Goal: Task Accomplishment & Management: Use online tool/utility

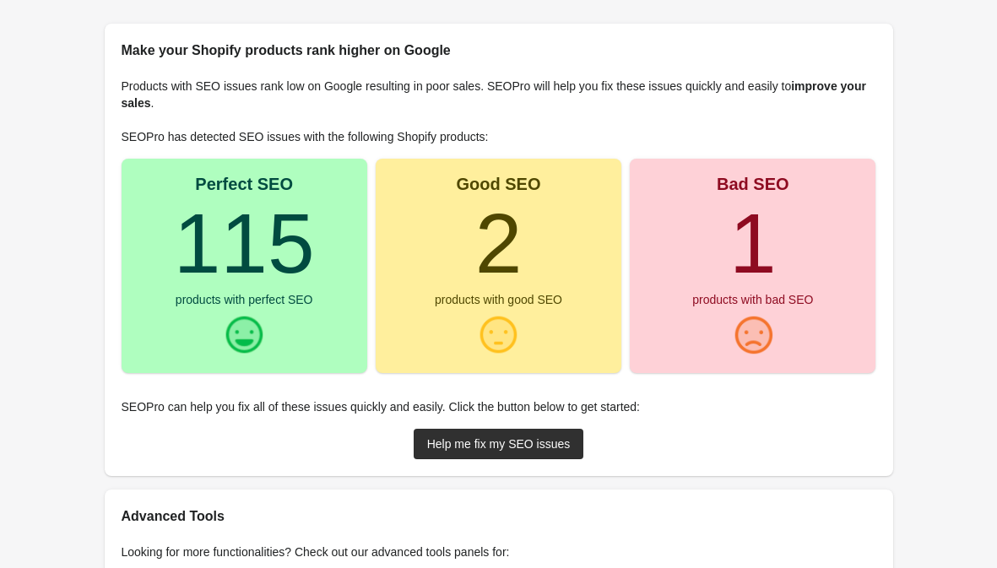
scroll to position [198, 0]
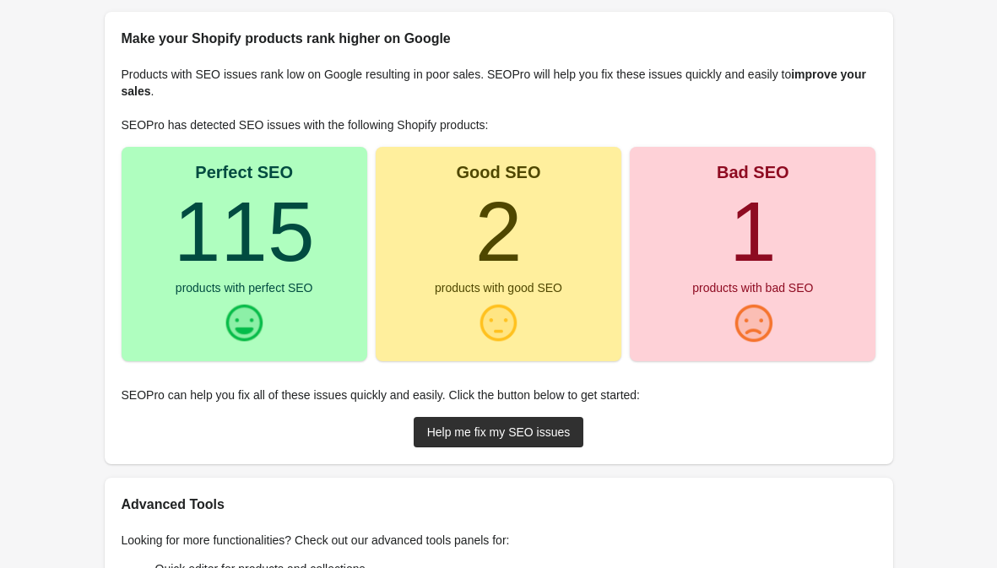
click at [794, 262] on div "Bad SEO 1 products with bad SEO" at bounding box center [753, 254] width 246 height 214
click at [542, 432] on div "Help me fix my SEO issues" at bounding box center [498, 432] width 143 height 14
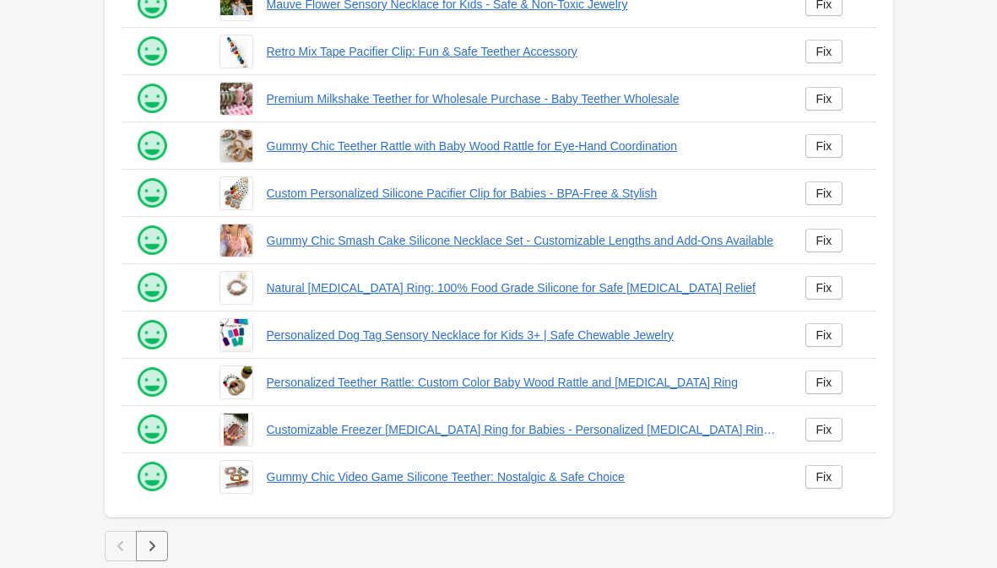
scroll to position [479, 0]
click at [159, 540] on icon "button" at bounding box center [151, 546] width 17 height 17
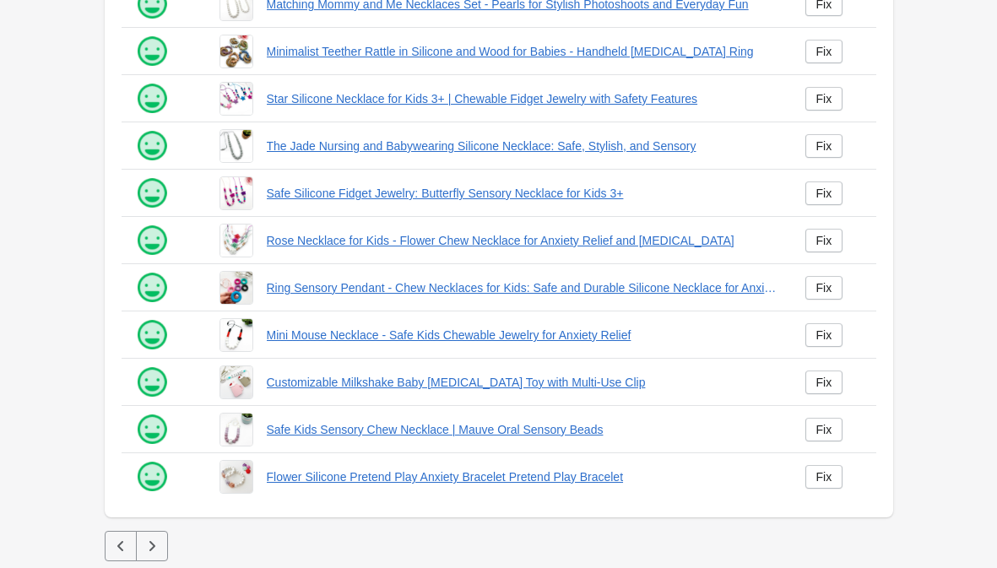
scroll to position [479, 0]
click at [150, 545] on icon "button" at bounding box center [151, 546] width 17 height 17
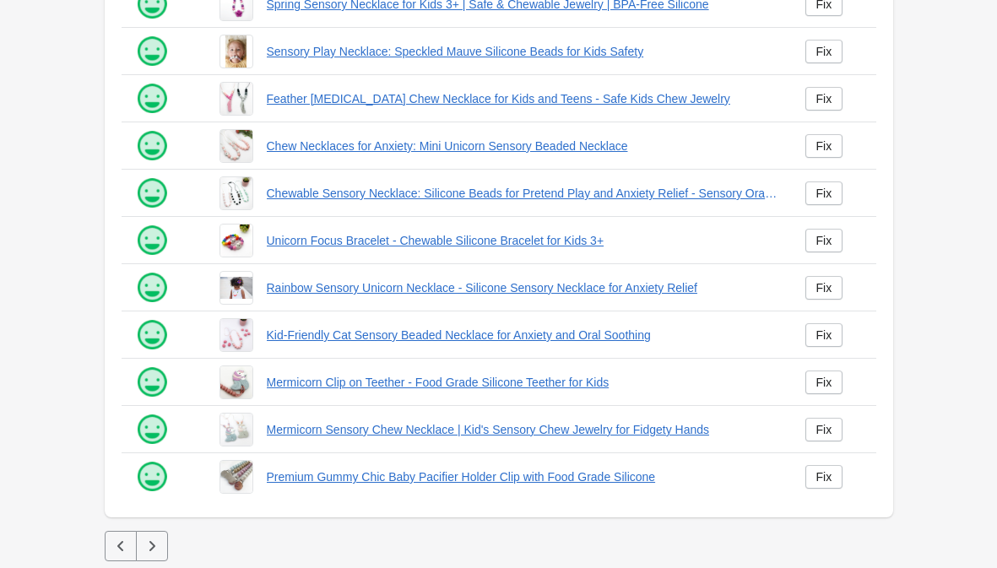
scroll to position [479, 0]
click at [159, 547] on icon "button" at bounding box center [151, 546] width 17 height 17
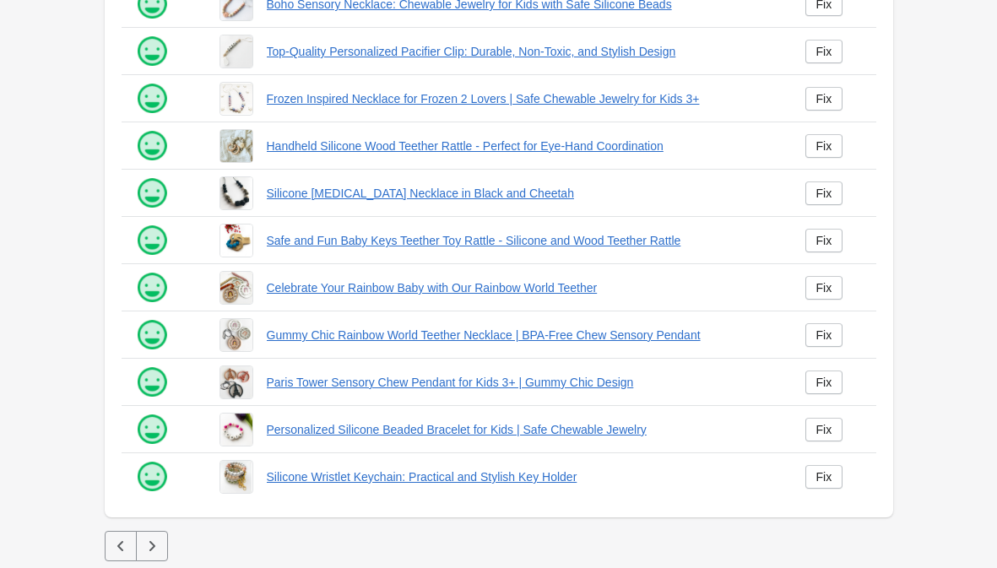
scroll to position [479, 0]
click at [153, 549] on icon "button" at bounding box center [151, 546] width 17 height 17
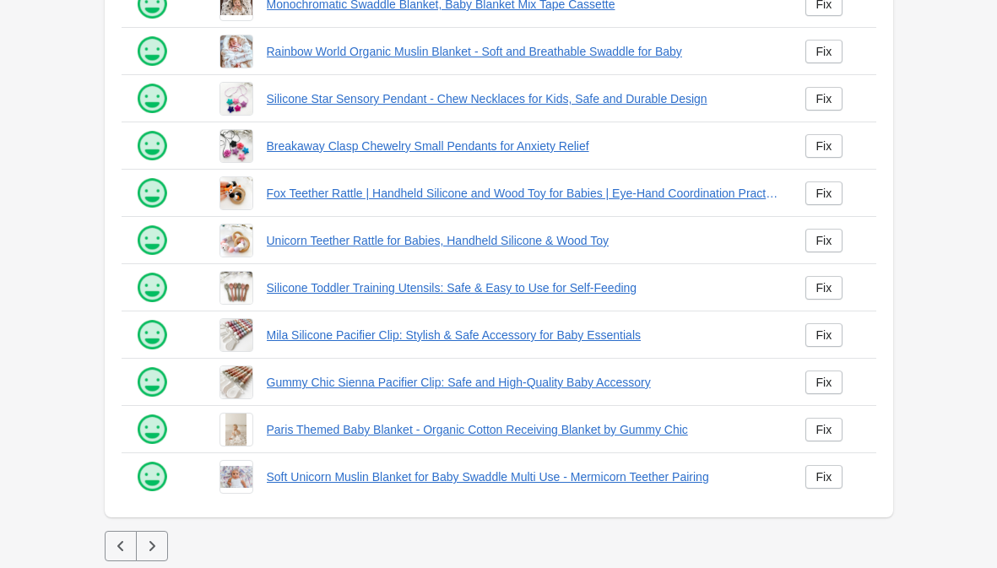
scroll to position [479, 0]
click at [152, 549] on icon "button" at bounding box center [151, 546] width 17 height 17
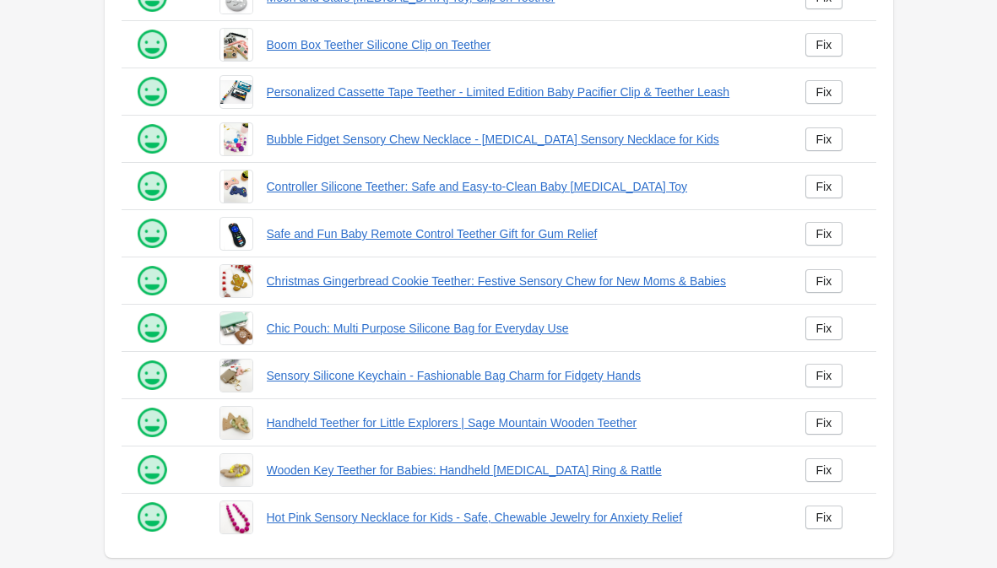
scroll to position [479, 0]
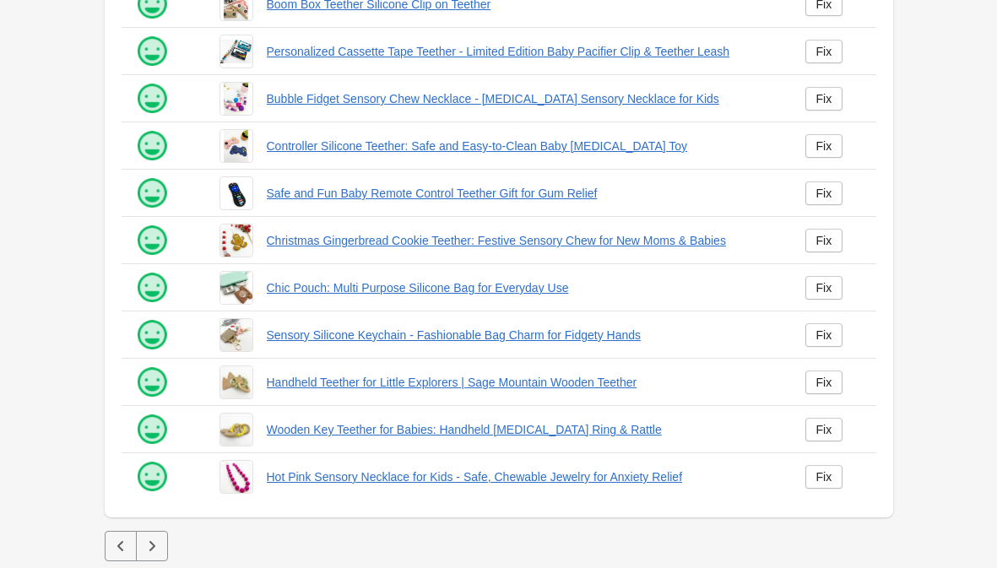
click at [152, 550] on icon "button" at bounding box center [151, 546] width 17 height 17
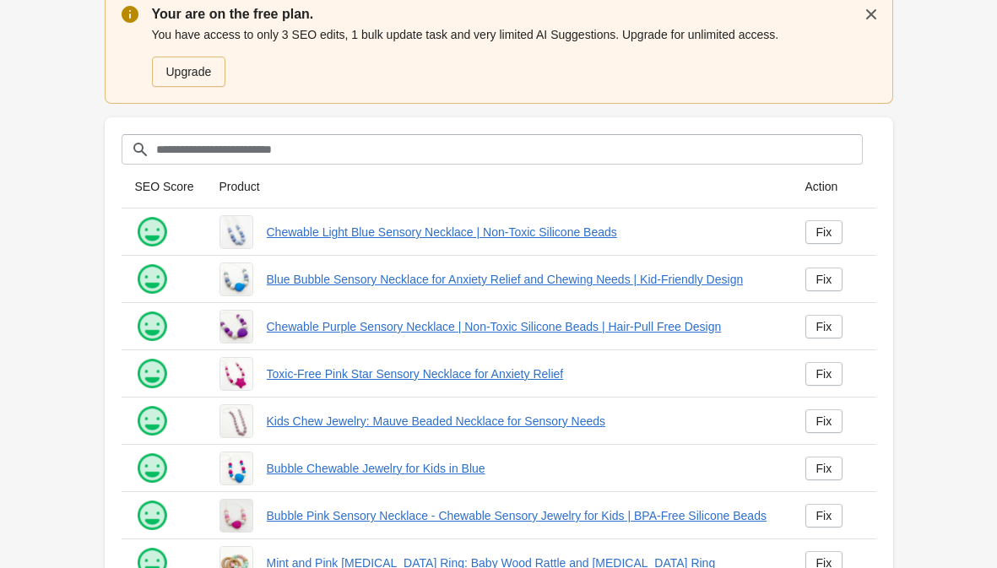
scroll to position [479, 0]
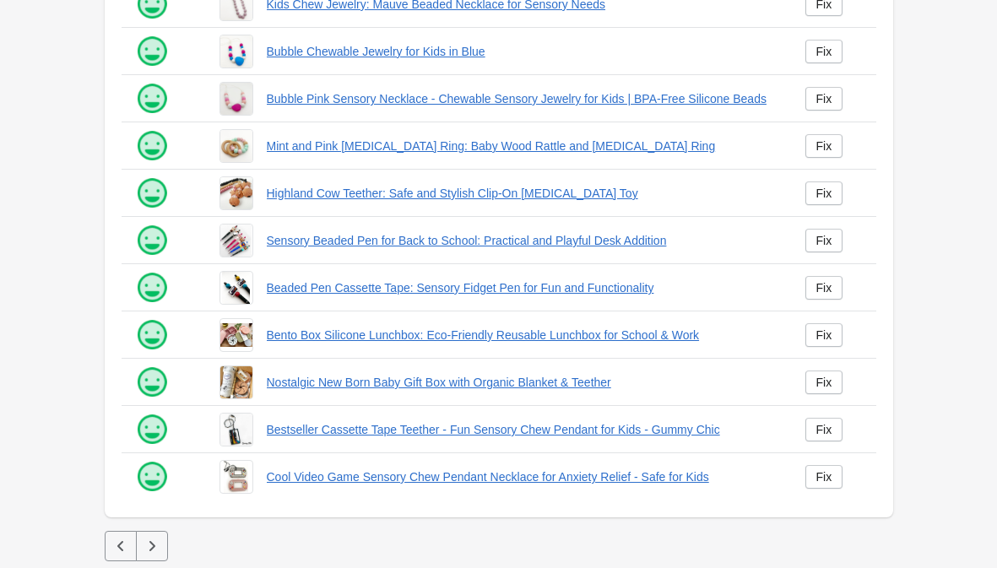
click at [152, 545] on icon "button" at bounding box center [151, 546] width 17 height 17
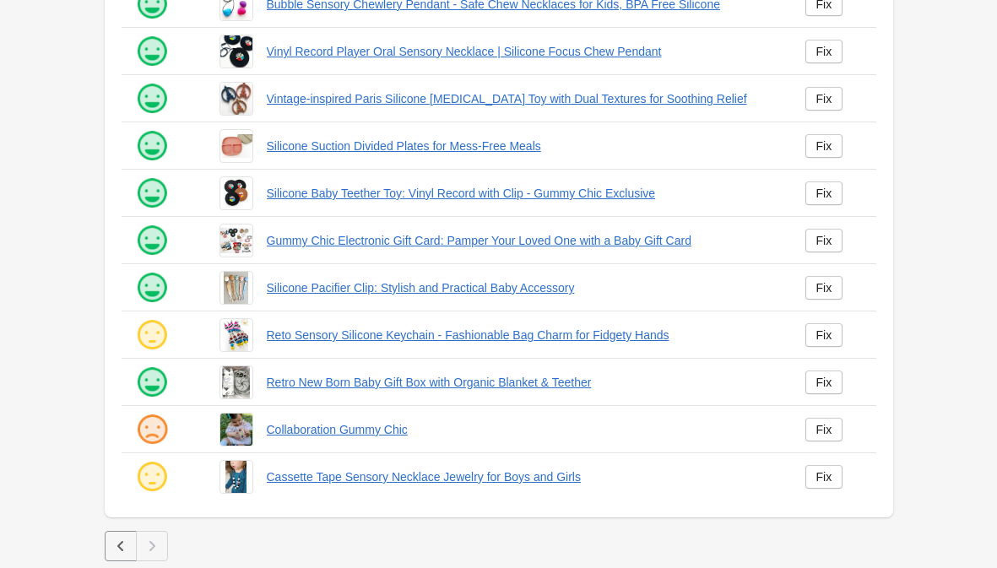
scroll to position [384, 0]
click at [829, 476] on div "Fix" at bounding box center [824, 477] width 16 height 14
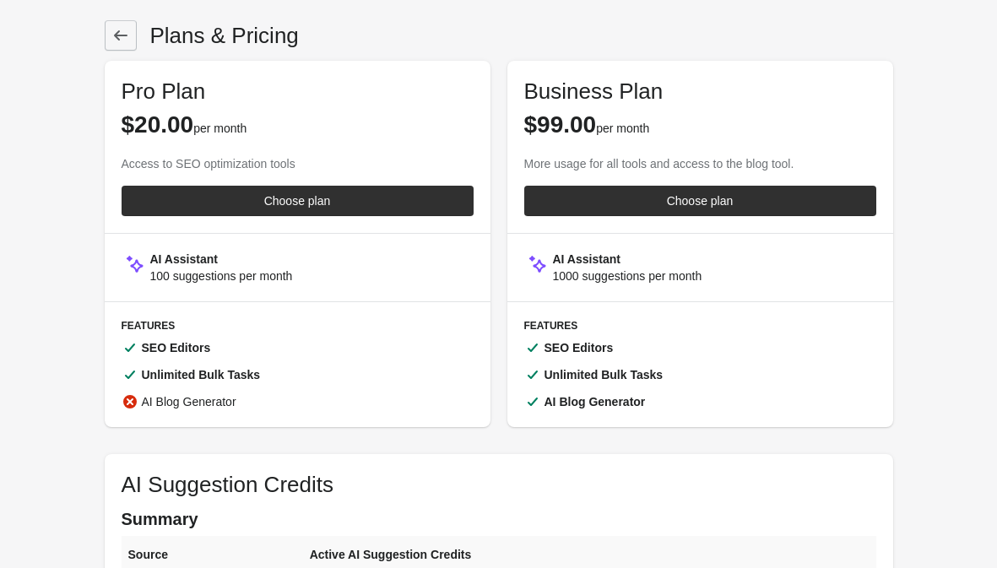
click at [117, 28] on icon at bounding box center [120, 35] width 17 height 17
